Goal: Task Accomplishment & Management: Use online tool/utility

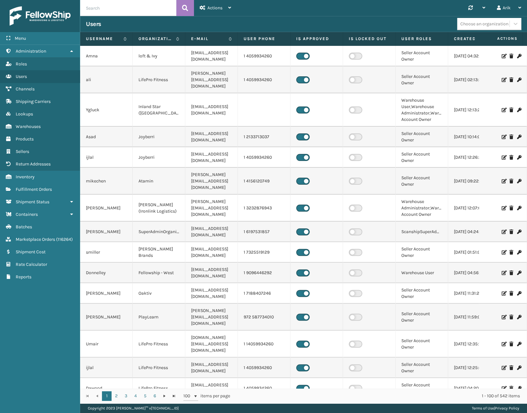
click at [126, 6] on input "text" at bounding box center [128, 8] width 96 height 16
click at [28, 114] on span "Lookups" at bounding box center [24, 113] width 17 height 5
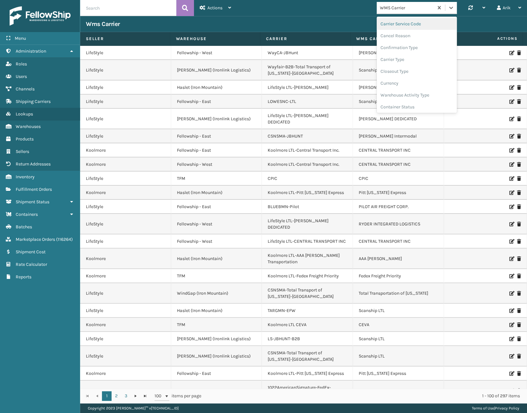
click at [411, 7] on div "WMS Carrier" at bounding box center [407, 7] width 54 height 7
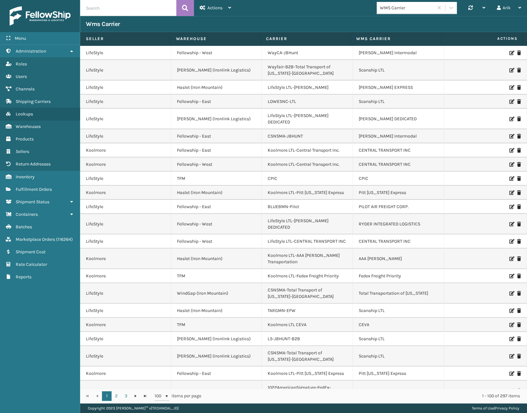
click at [102, 8] on input "text" at bounding box center [128, 8] width 96 height 16
type input "cpic"
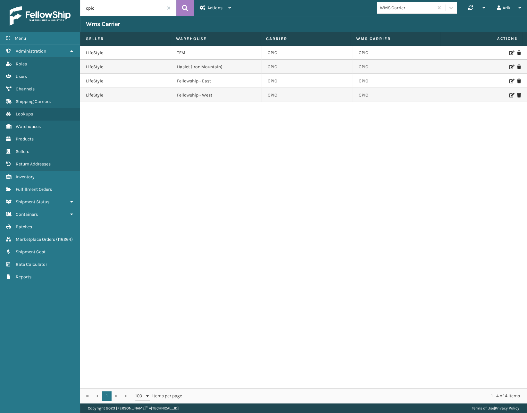
click at [510, 81] on icon at bounding box center [512, 81] width 4 height 4
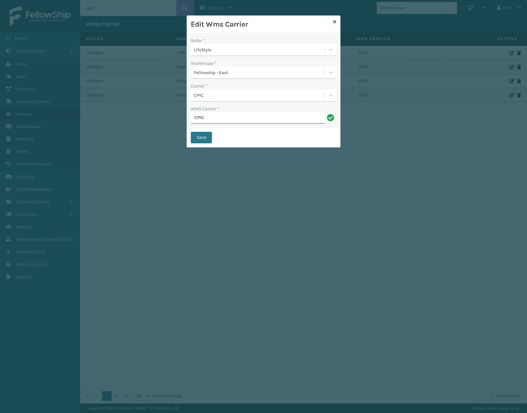
click at [206, 120] on input "CPIC" at bounding box center [258, 118] width 134 height 12
paste input "ARRIER PENDING"
type input "Scanship LTL"
click at [198, 137] on button "Save" at bounding box center [201, 138] width 21 height 12
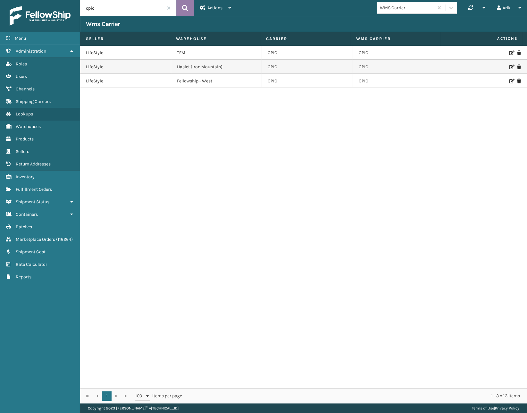
click at [191, 4] on button at bounding box center [185, 8] width 18 height 16
click at [184, 5] on icon at bounding box center [185, 8] width 6 height 10
drag, startPoint x: 114, startPoint y: 9, endPoint x: 74, endPoint y: 8, distance: 40.7
click at [74, 0] on div "Menu Administration Roles Users Channels Shipping Carriers Lookups Warehouses P…" at bounding box center [263, 0] width 527 height 0
click at [223, 6] on div "Actions" at bounding box center [215, 8] width 31 height 16
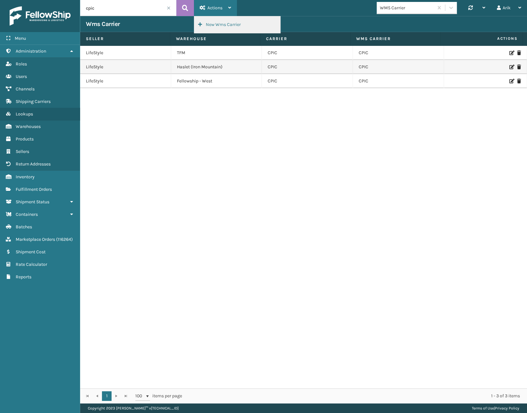
click at [219, 24] on button "New Wms Carrier" at bounding box center [237, 24] width 86 height 17
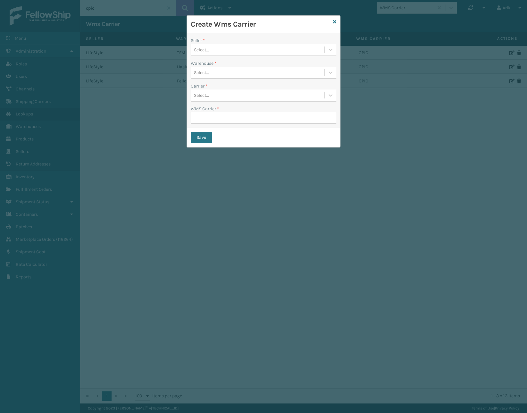
click at [208, 49] on div "Select..." at bounding box center [201, 49] width 15 height 7
type input "lif"
click at [211, 88] on div "LifeStyle" at bounding box center [264, 90] width 146 height 12
click at [210, 73] on div "Select..." at bounding box center [258, 72] width 134 height 11
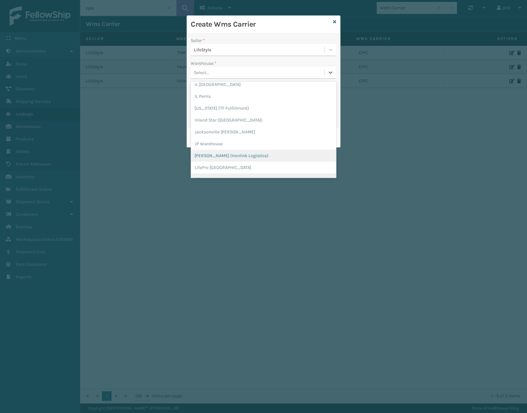
scroll to position [116, 0]
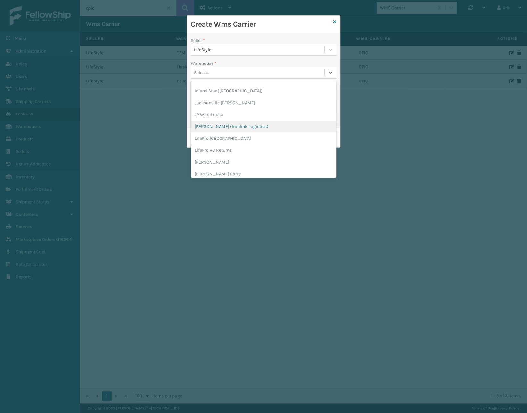
click at [211, 125] on div "[PERSON_NAME] (Ironlink Logistics)" at bounding box center [264, 127] width 146 height 12
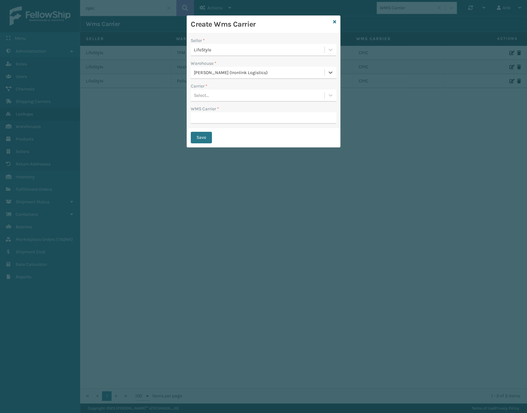
click at [208, 96] on div "Select..." at bounding box center [201, 95] width 15 height 7
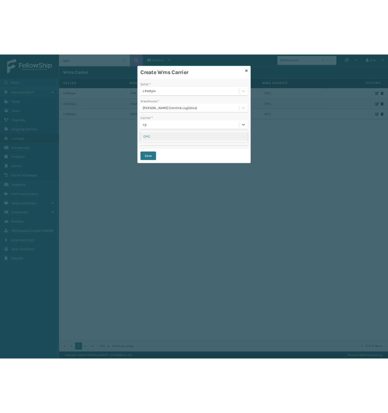
scroll to position [0, 0]
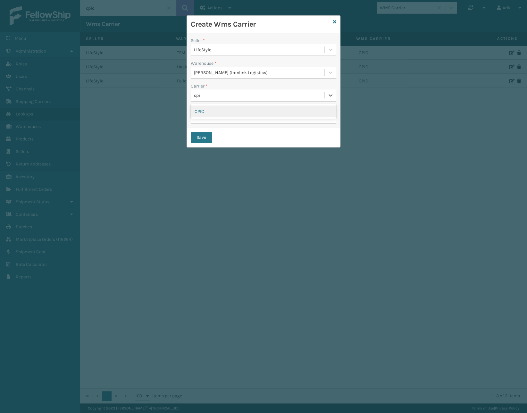
type input "cpic"
click at [229, 112] on div "CPIC" at bounding box center [264, 111] width 146 height 12
click at [204, 119] on input "WMS Carrier *" at bounding box center [264, 118] width 146 height 12
paste input "CARRIER PENDING"
type input "CARRIER PENDING"
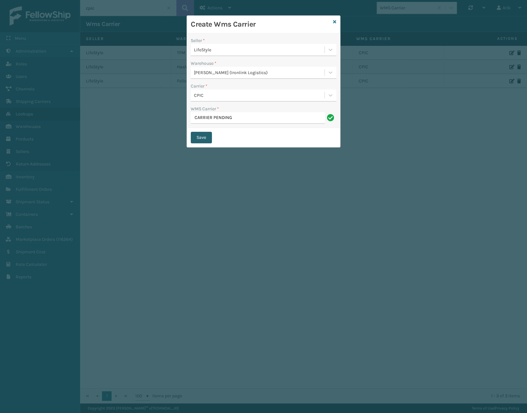
click at [199, 138] on button "Save" at bounding box center [201, 138] width 21 height 12
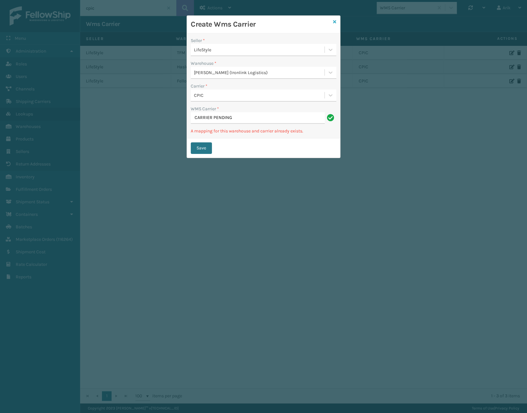
click at [335, 21] on icon at bounding box center [334, 22] width 3 height 4
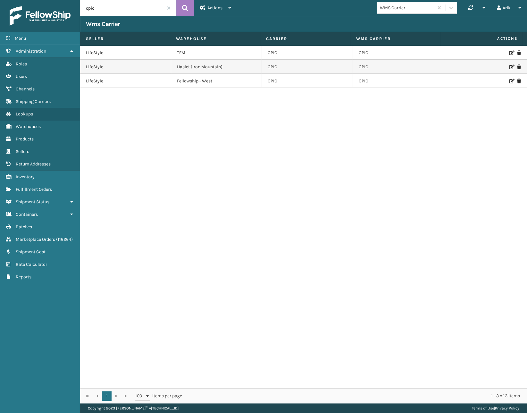
click at [118, 9] on input "cpic" at bounding box center [128, 8] width 96 height 16
paste input "CARRIER PENDING"
type input "CARRIER PENDING"
click at [182, 9] on icon at bounding box center [185, 8] width 6 height 10
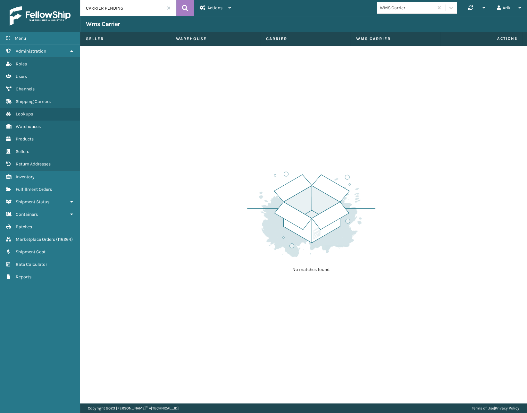
click at [168, 7] on span at bounding box center [169, 8] width 4 height 4
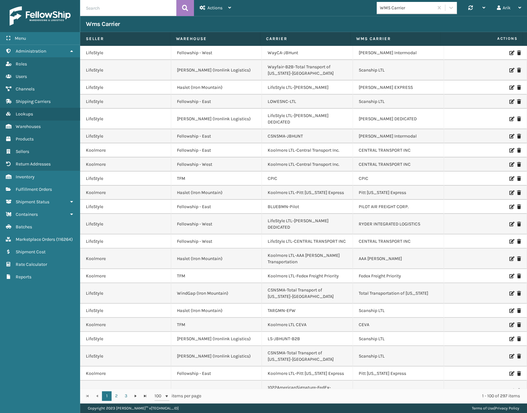
click at [116, 7] on input "text" at bounding box center [128, 8] width 96 height 16
type input "cpic"
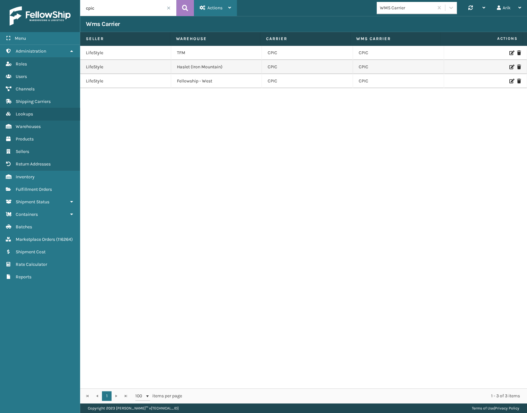
click at [208, 9] on span "Actions" at bounding box center [214, 7] width 15 height 5
click at [111, 12] on input "cpic" at bounding box center [128, 8] width 96 height 16
click at [183, 8] on icon at bounding box center [185, 8] width 6 height 10
click at [218, 7] on span "Actions" at bounding box center [214, 7] width 15 height 5
click at [113, 11] on input "cpic" at bounding box center [128, 8] width 96 height 16
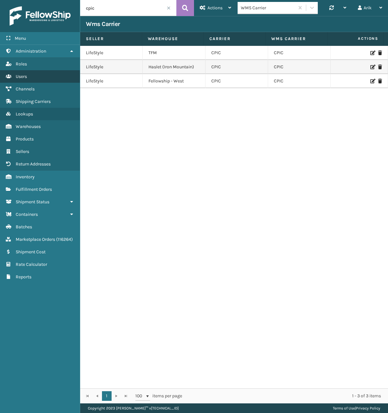
click at [18, 72] on link "Users" at bounding box center [40, 76] width 80 height 13
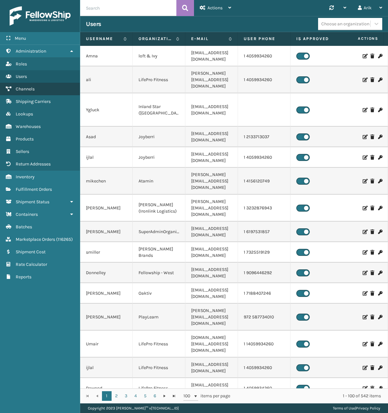
click at [24, 89] on span "Channels" at bounding box center [25, 88] width 19 height 5
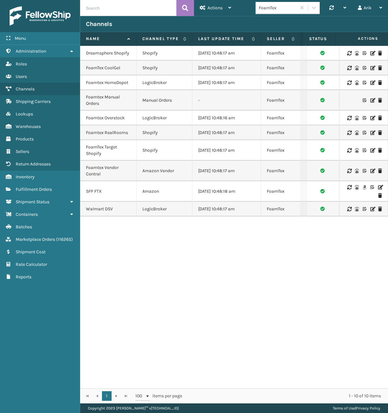
click at [378, 187] on icon at bounding box center [380, 187] width 4 height 4
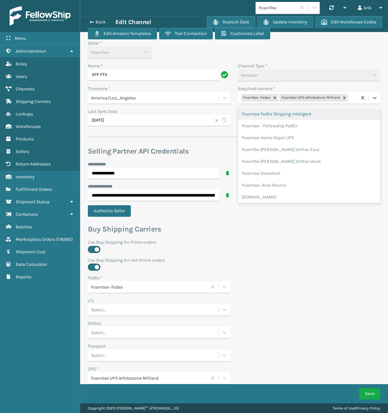
click at [350, 97] on div "Foamtex- Fedex Foamtex UPS Whitestone Milliard" at bounding box center [297, 98] width 119 height 11
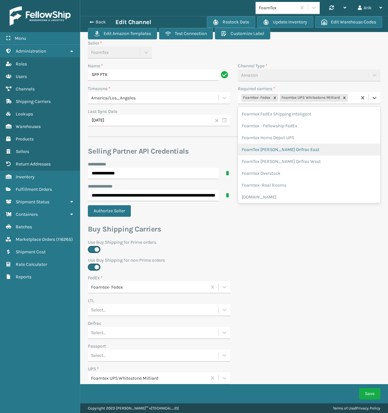
click at [307, 147] on div "FoamTex [PERSON_NAME] OnTrac East" at bounding box center [309, 150] width 142 height 12
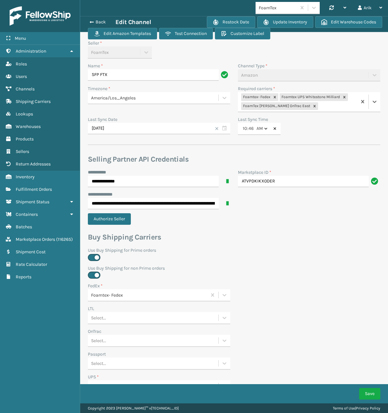
click at [328, 106] on div "Foamtex- Fedex Foamtex UPS Whitestone Milliard FoamTex [PERSON_NAME] OnTrac East" at bounding box center [297, 102] width 119 height 20
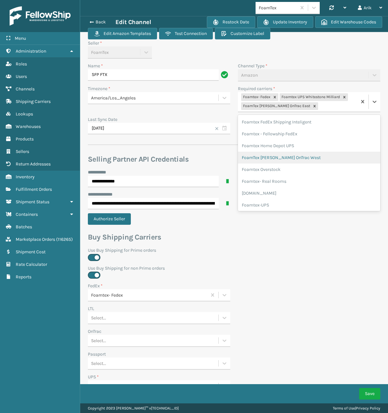
click at [294, 157] on div "FoamTex [PERSON_NAME] OnTrac West" at bounding box center [309, 158] width 142 height 12
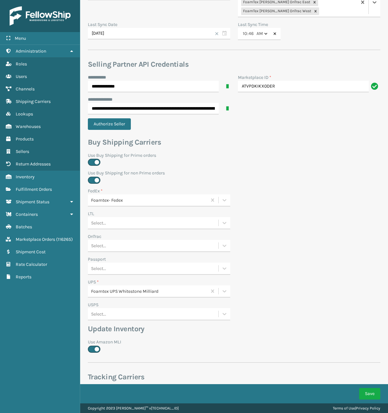
scroll to position [116, 0]
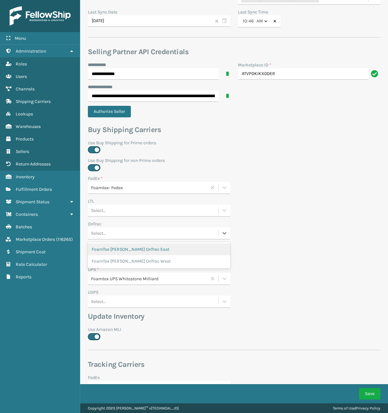
click at [104, 233] on div "Select..." at bounding box center [98, 233] width 15 height 7
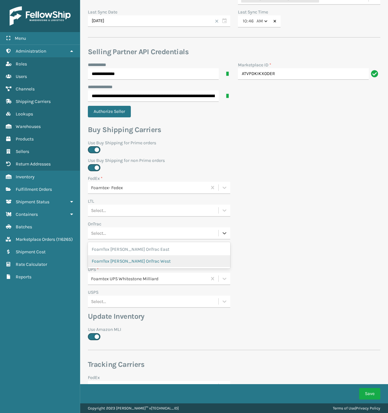
click at [109, 258] on div "FoamTex [PERSON_NAME] OnTrac West" at bounding box center [159, 261] width 142 height 12
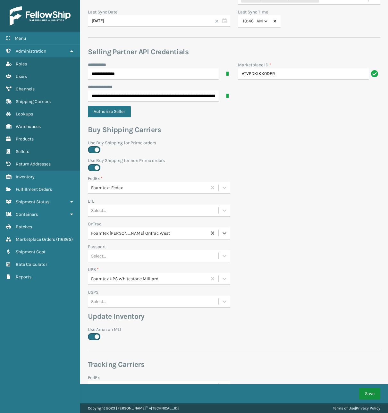
click at [369, 396] on button "Save" at bounding box center [369, 394] width 21 height 12
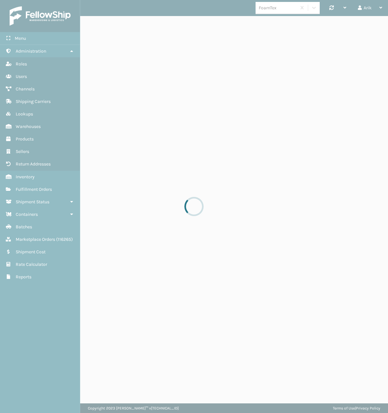
scroll to position [0, 0]
